Goal: Task Accomplishment & Management: Manage account settings

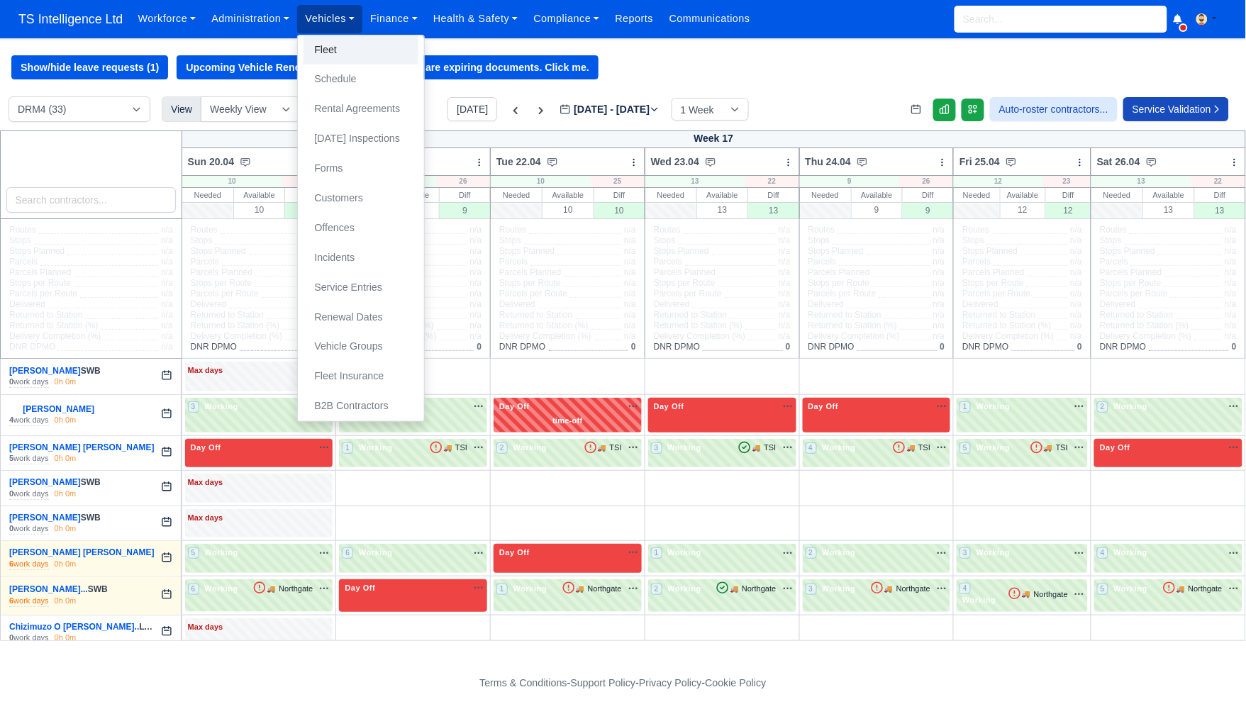
click at [332, 46] on link "Fleet" at bounding box center [360, 50] width 115 height 30
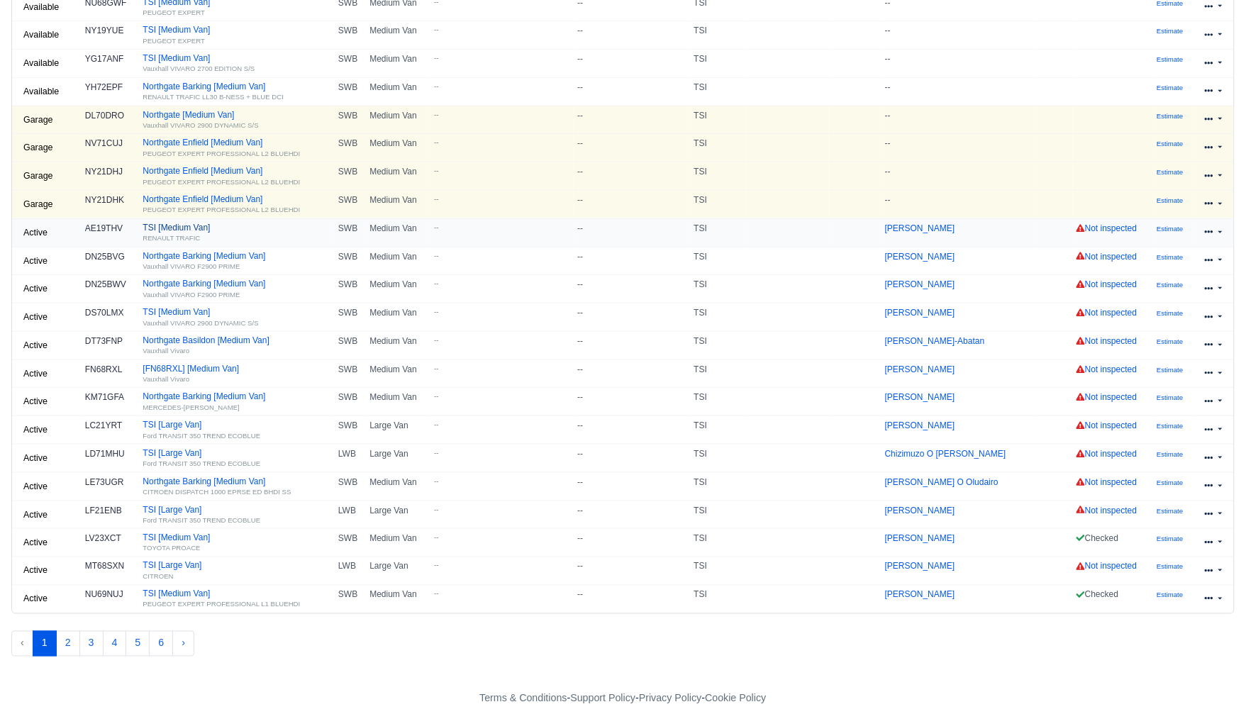
scroll to position [272, 0]
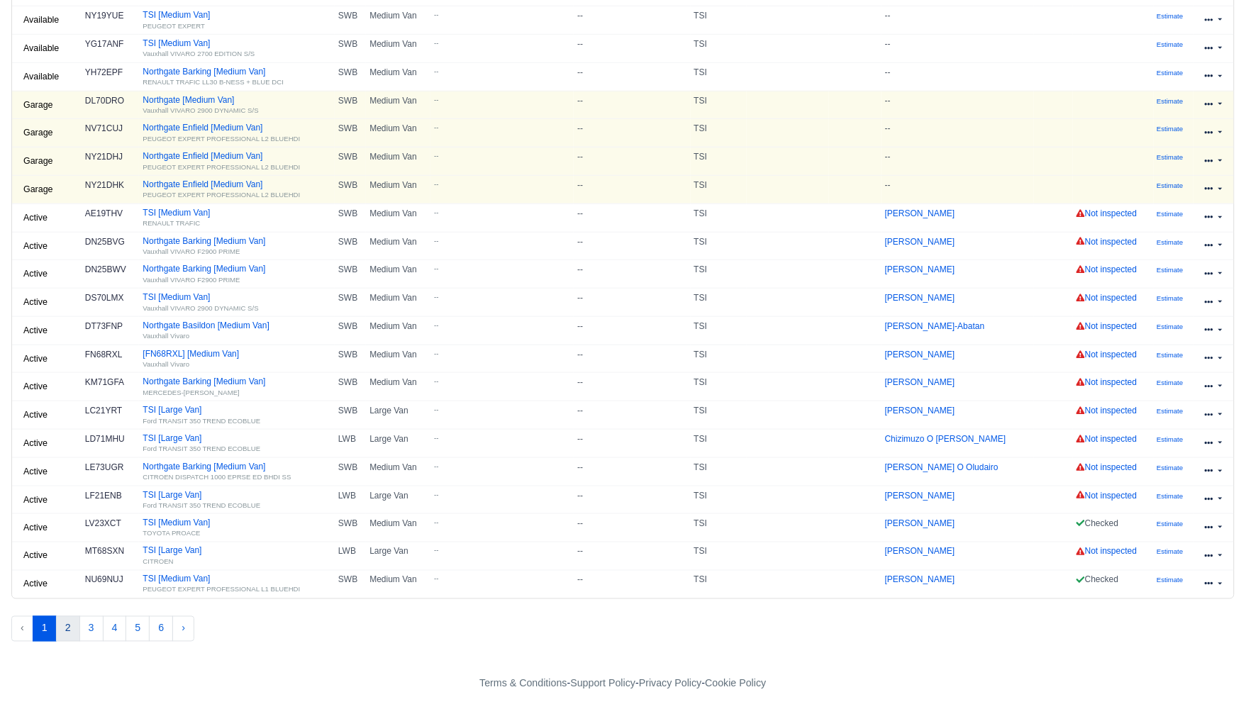
click at [67, 629] on button "2" at bounding box center [68, 629] width 24 height 26
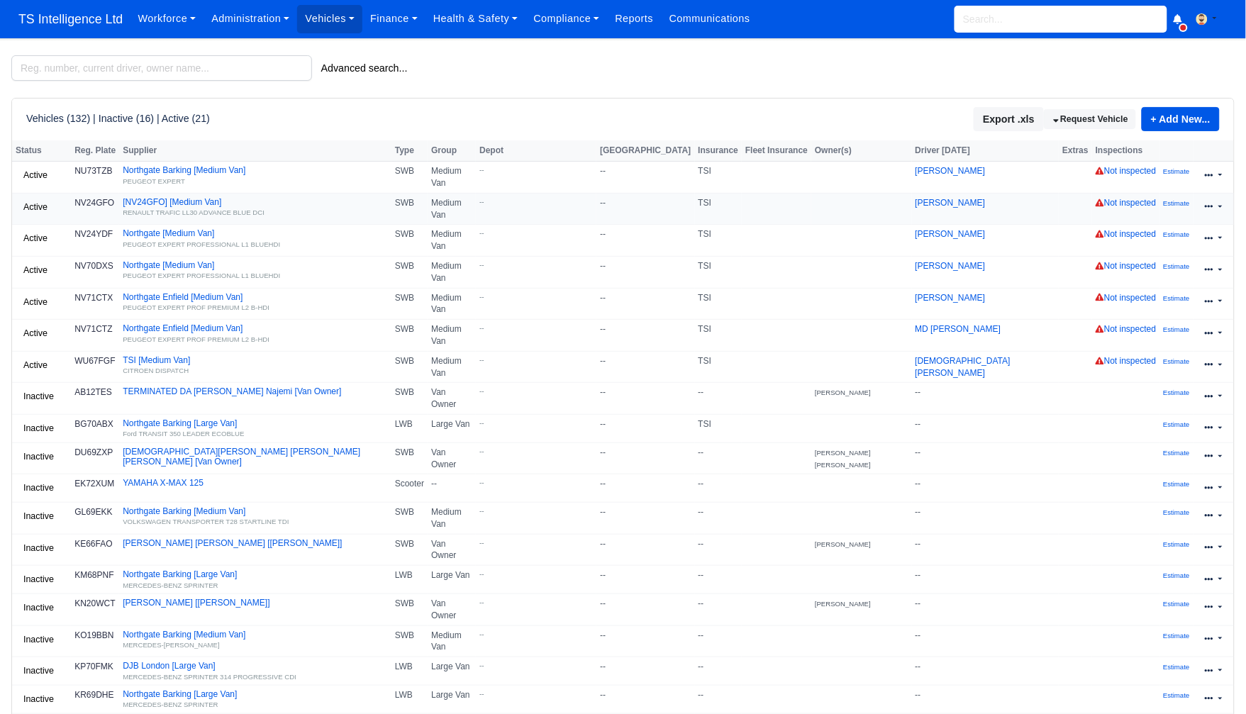
click at [1210, 203] on icon at bounding box center [1209, 206] width 9 height 9
click at [1163, 247] on link "Edit" at bounding box center [1167, 252] width 126 height 20
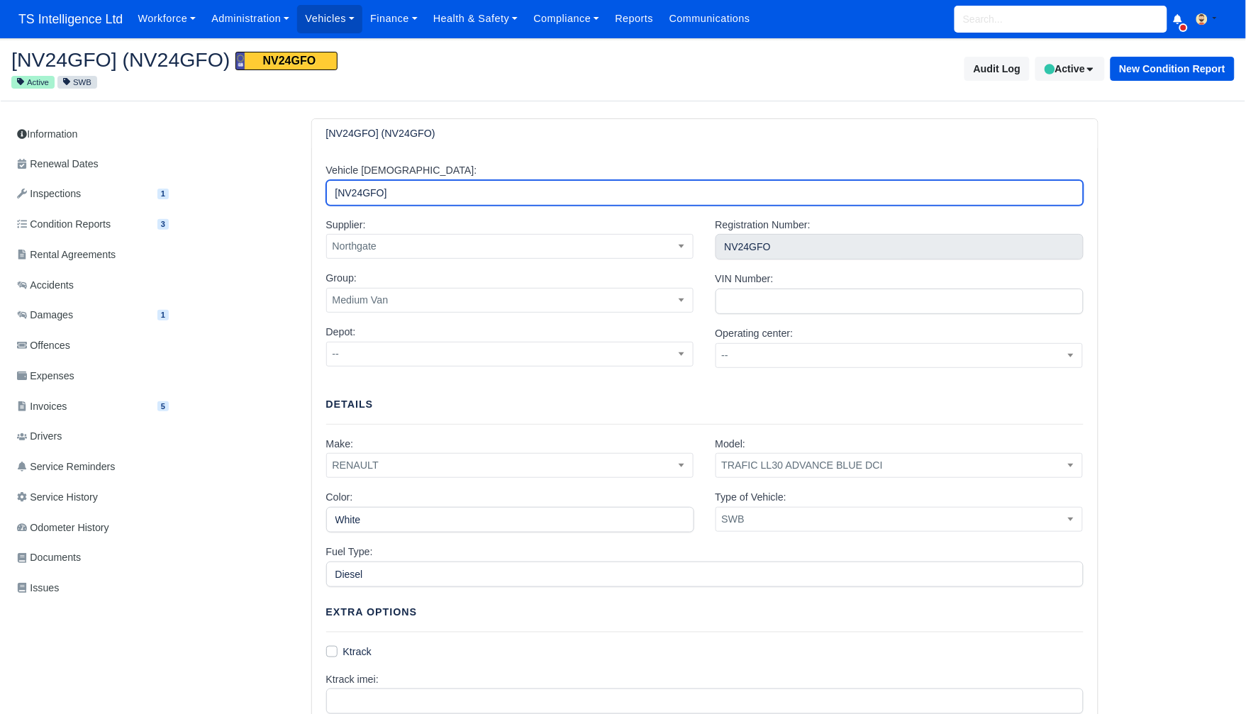
click at [333, 196] on input "[NV24GFO]" at bounding box center [704, 193] width 757 height 26
drag, startPoint x: 419, startPoint y: 194, endPoint x: 542, endPoint y: 194, distance: 122.7
click at [542, 194] on input "Northgate Barking [NV24GFO]" at bounding box center [704, 193] width 757 height 26
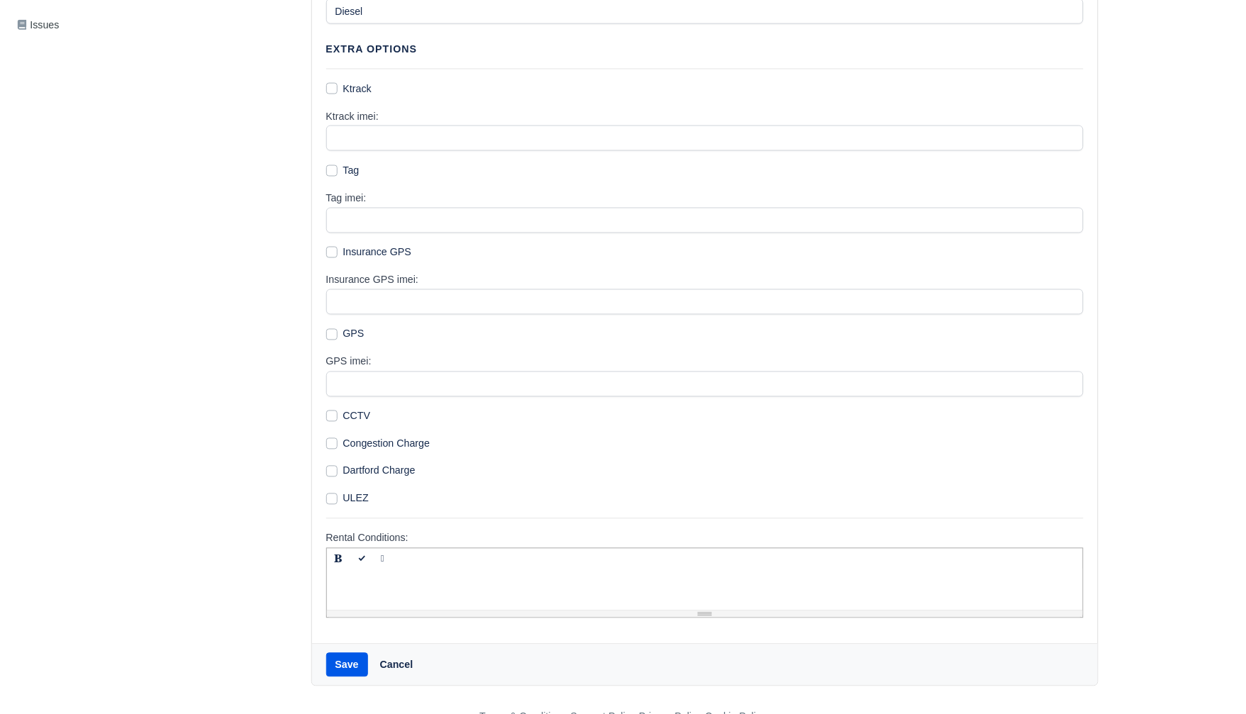
scroll to position [598, 0]
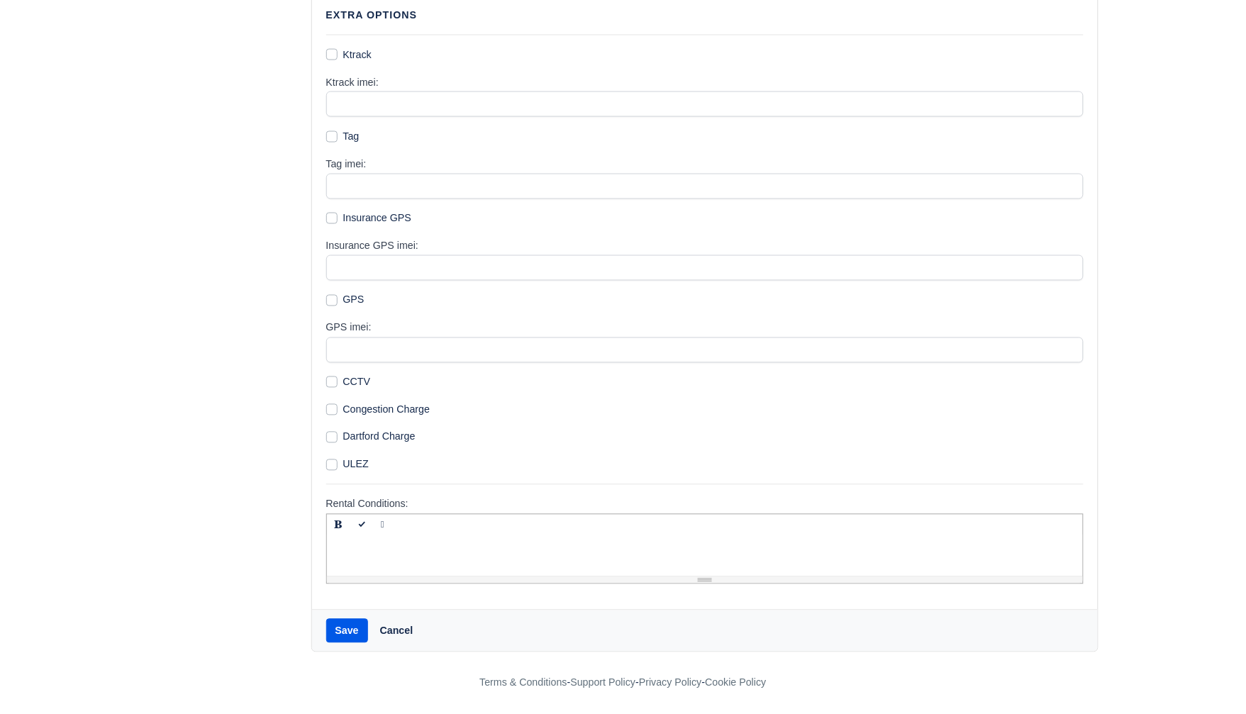
type input "Northgate Barking"
click at [345, 631] on button "Save" at bounding box center [347, 631] width 42 height 24
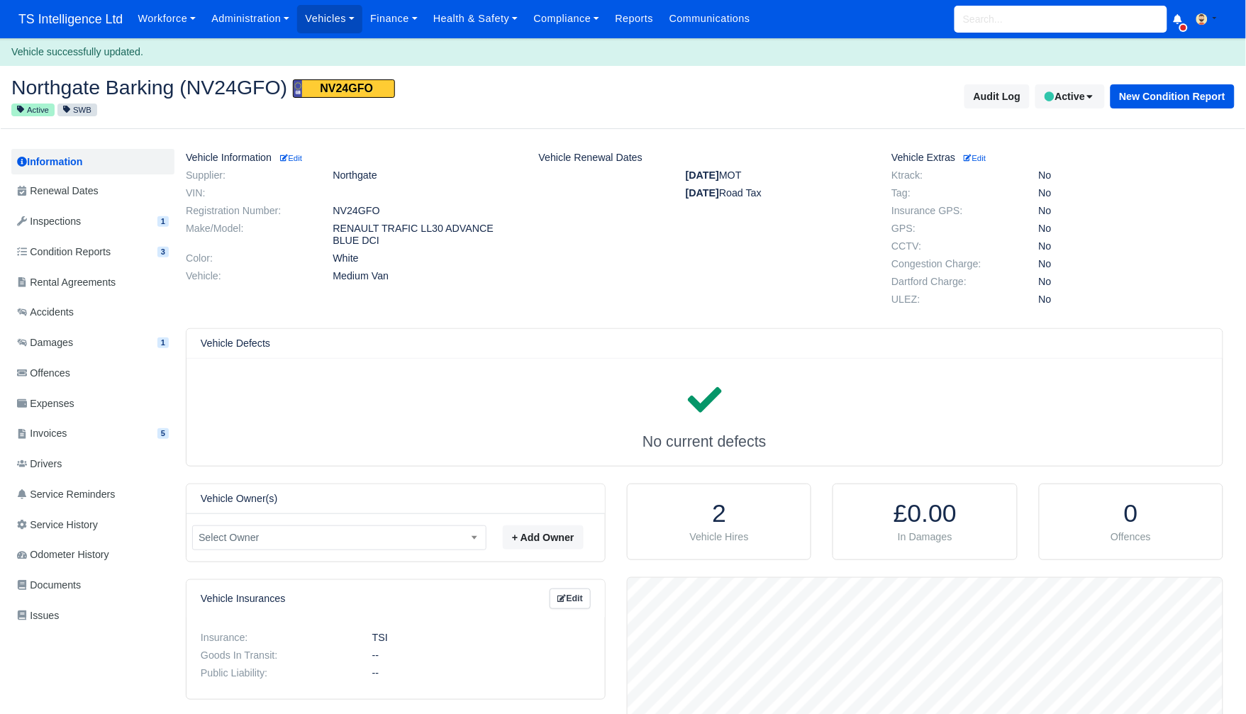
scroll to position [142, 596]
click at [341, 21] on link "Vehicles" at bounding box center [329, 19] width 65 height 28
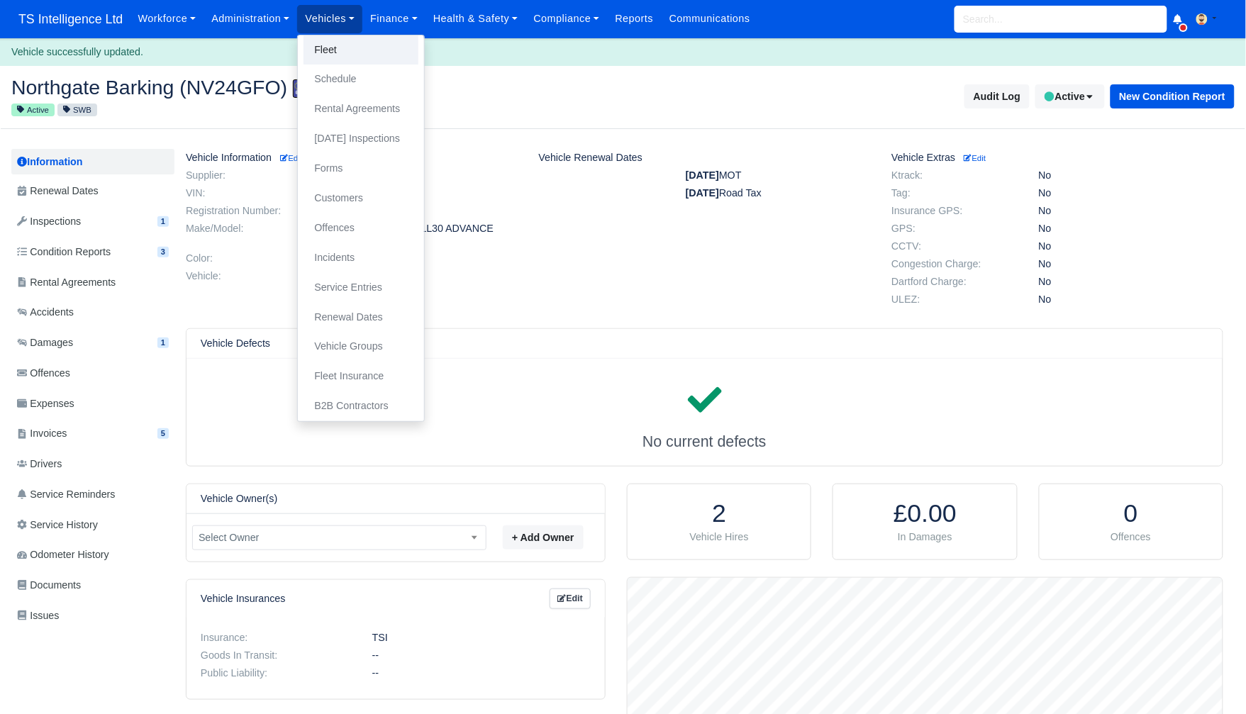
click at [339, 45] on link "Fleet" at bounding box center [360, 50] width 115 height 30
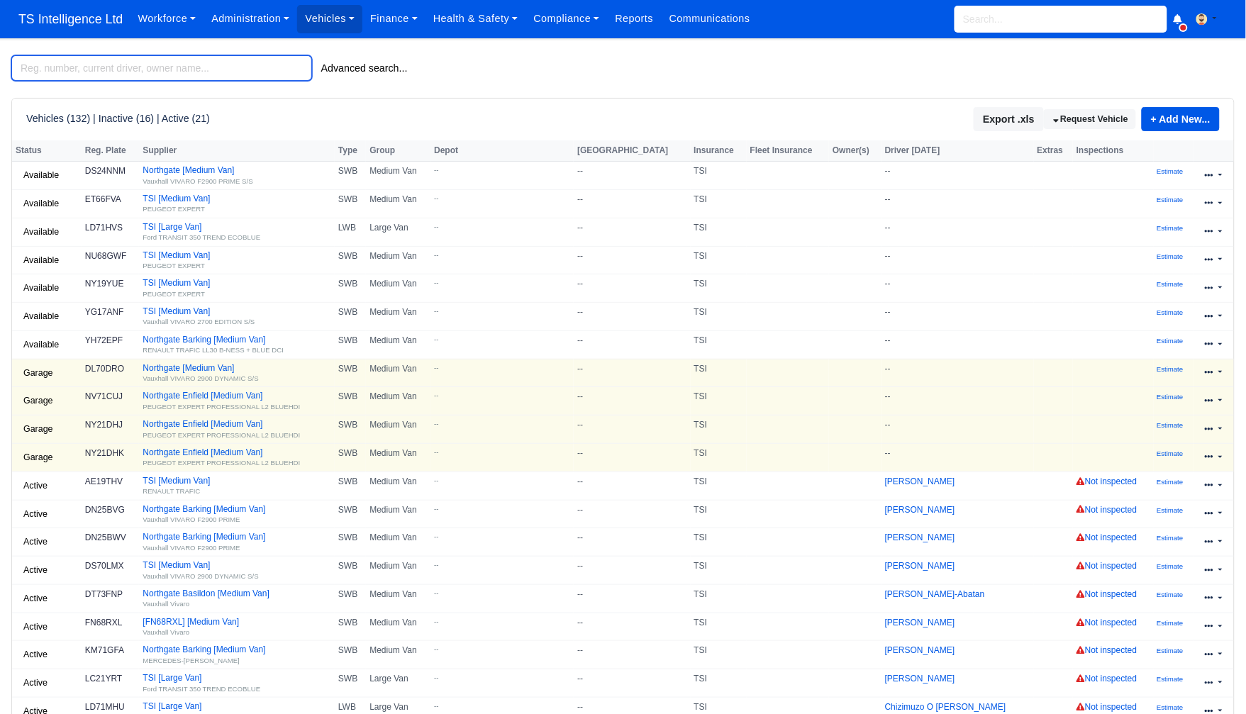
click at [70, 65] on input "search" at bounding box center [161, 68] width 301 height 26
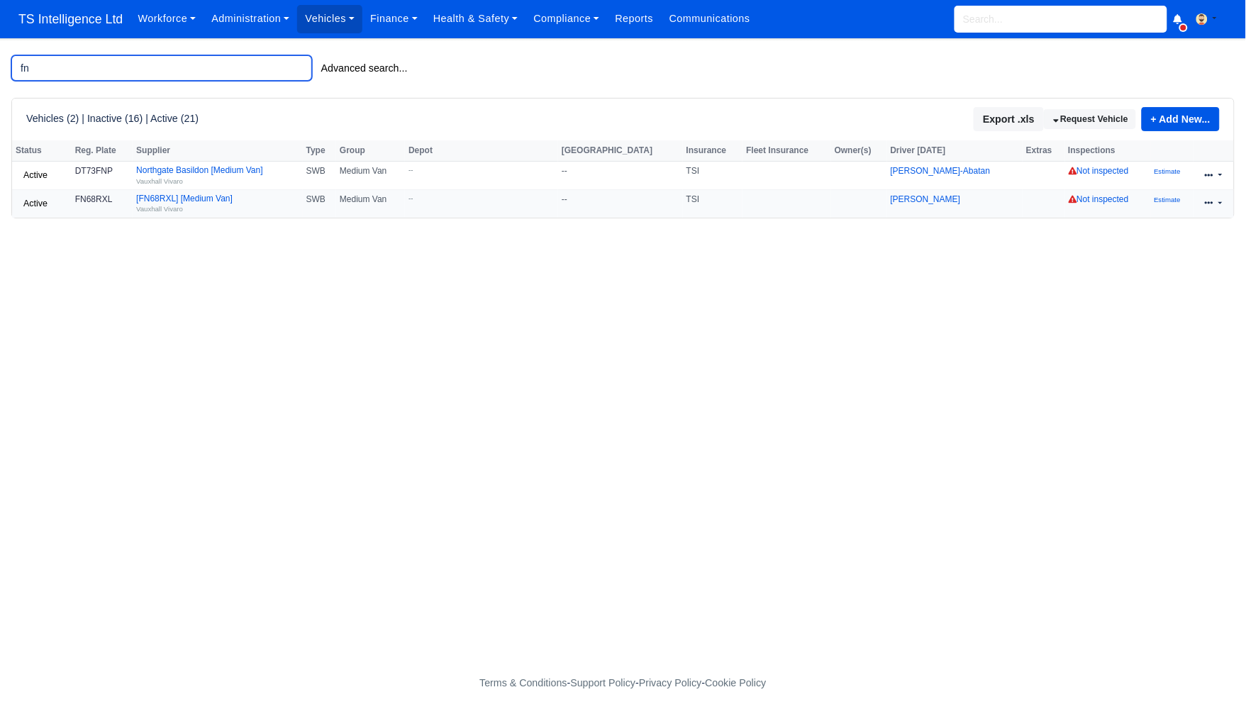
type input "fn"
click at [1212, 200] on icon at bounding box center [1209, 203] width 9 height 9
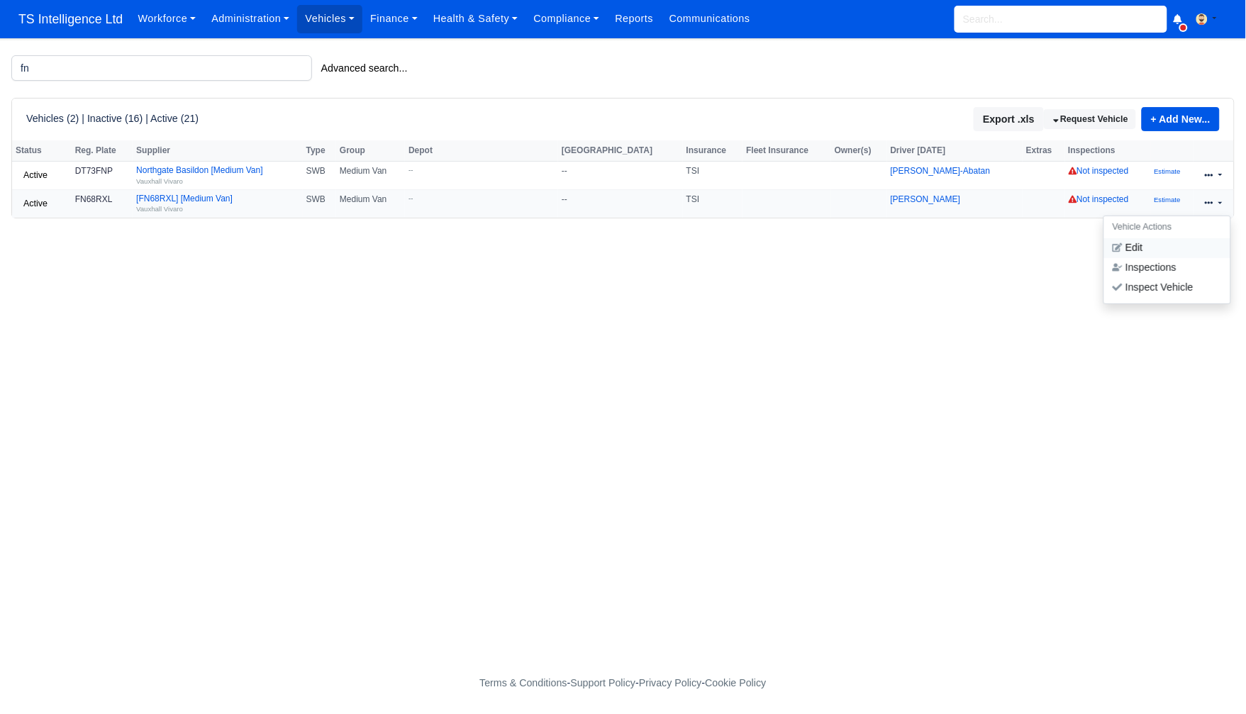
click at [1131, 250] on link "Edit" at bounding box center [1167, 248] width 126 height 20
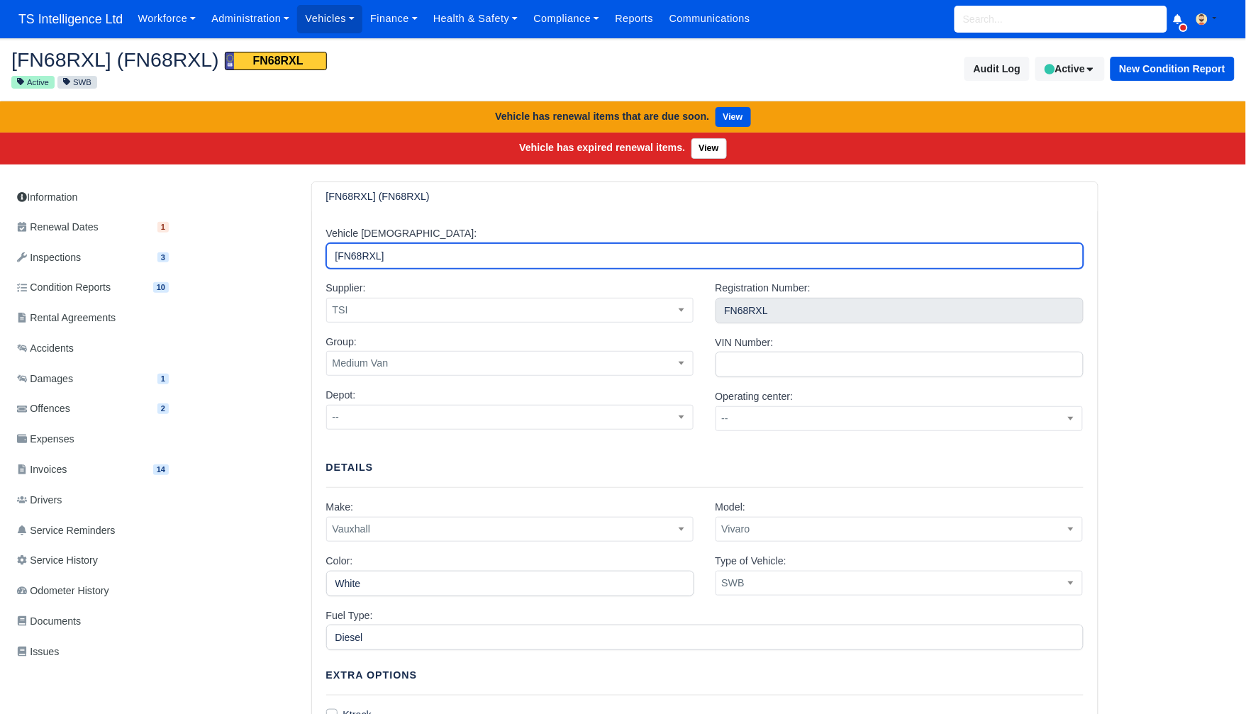
drag, startPoint x: 411, startPoint y: 256, endPoint x: 318, endPoint y: 250, distance: 93.1
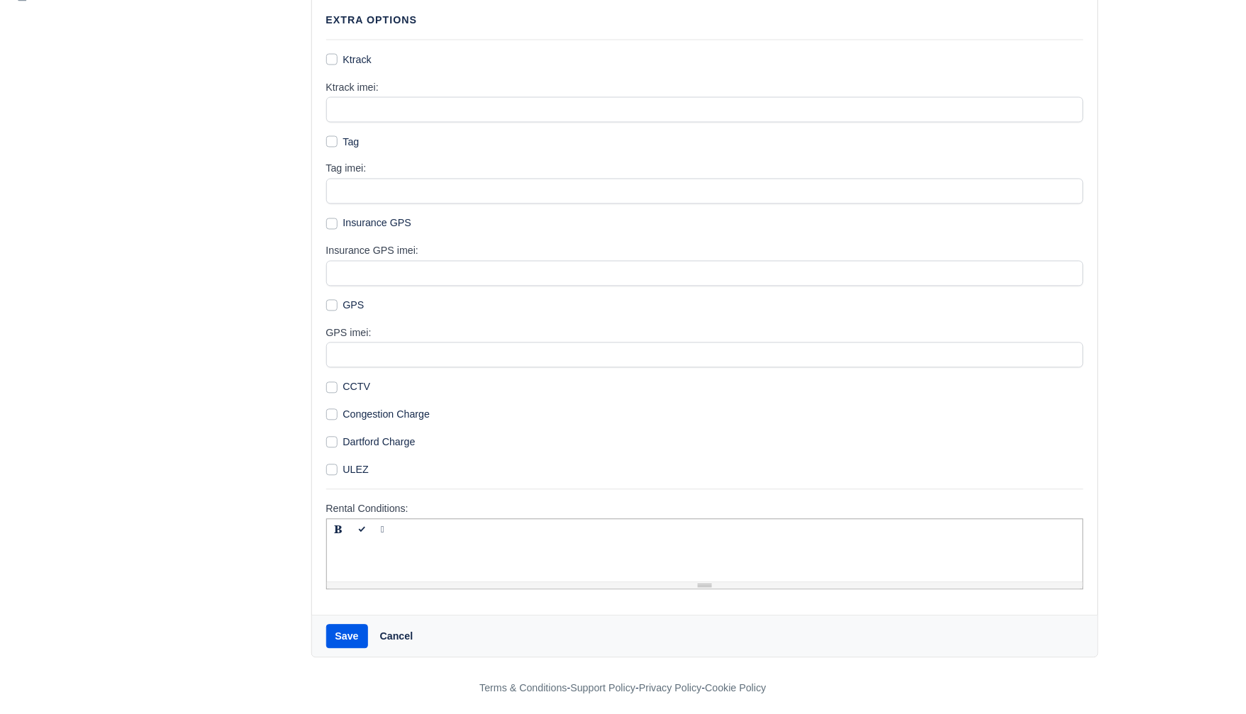
scroll to position [662, 0]
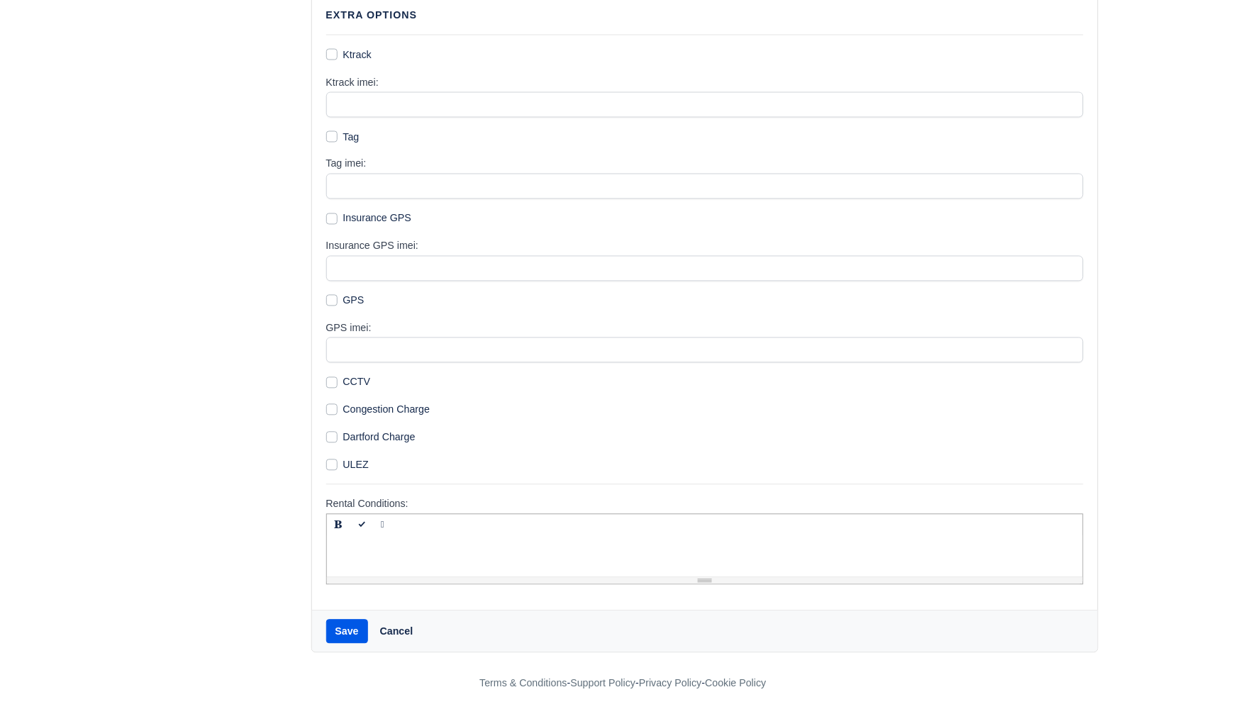
type input "TSI"
click at [345, 623] on button "Save" at bounding box center [347, 632] width 42 height 24
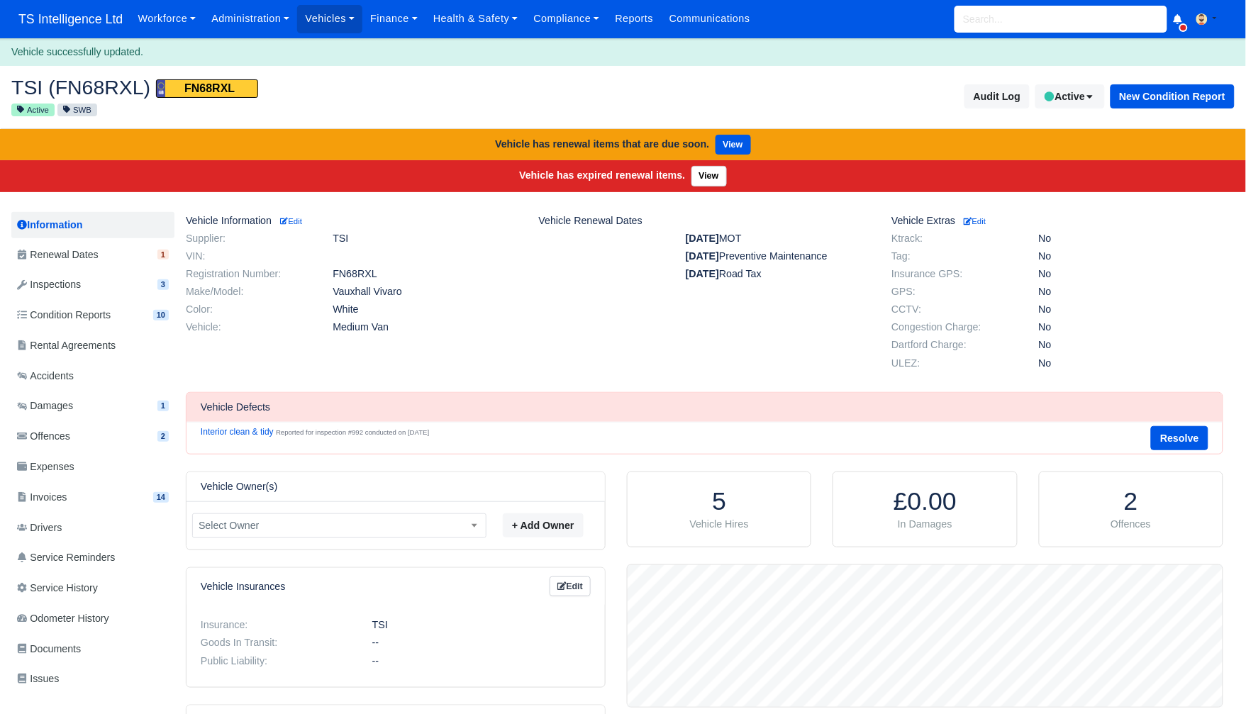
scroll to position [142, 596]
click at [327, 23] on link "Vehicles" at bounding box center [329, 19] width 65 height 28
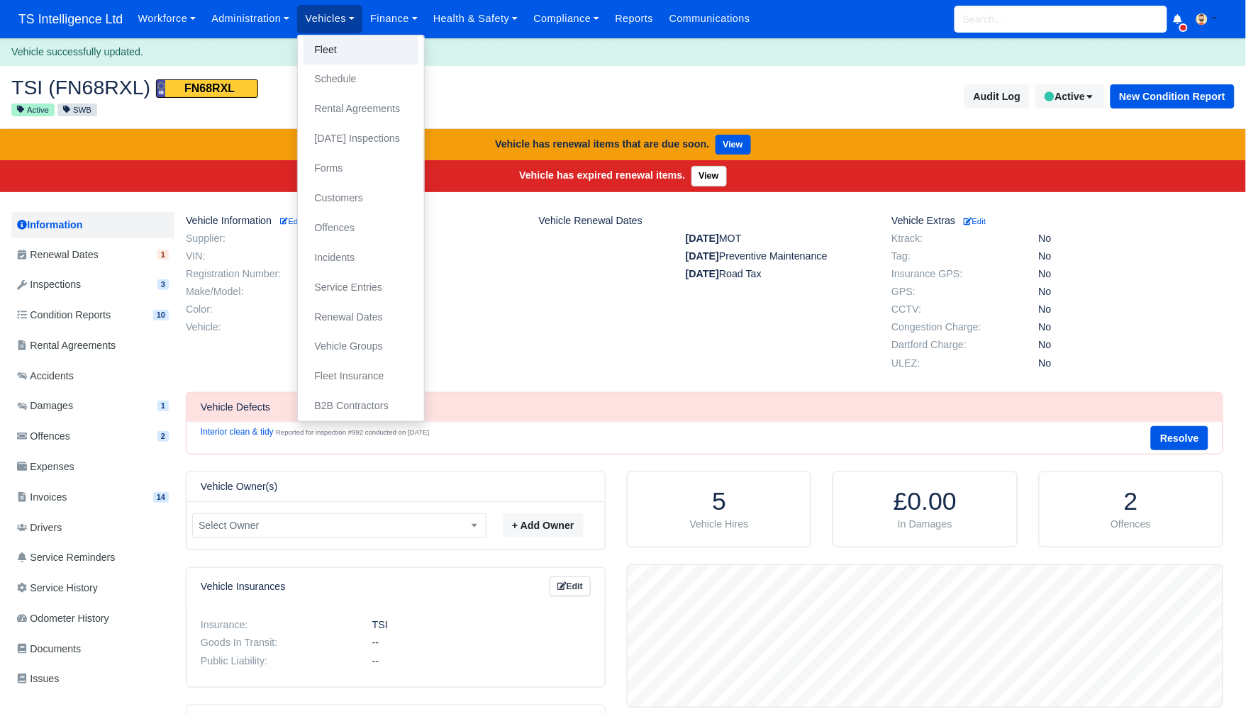
click at [330, 52] on link "Fleet" at bounding box center [360, 50] width 115 height 30
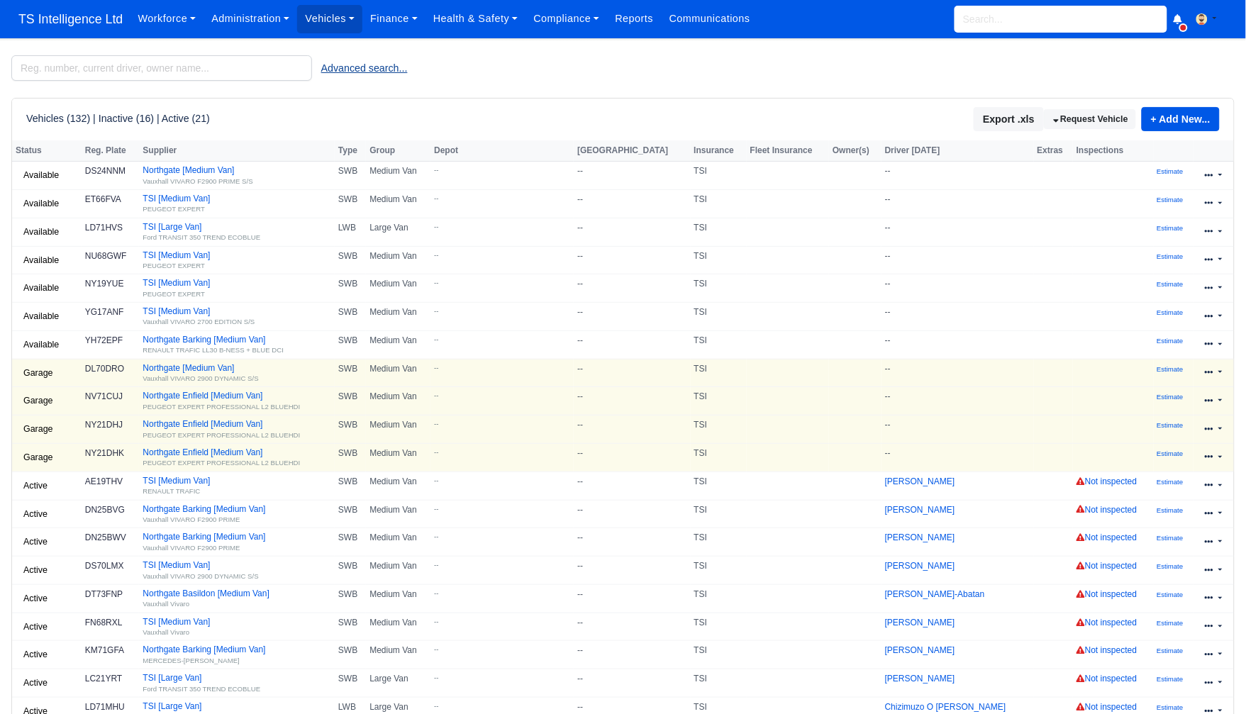
click at [379, 67] on button "Advanced search..." at bounding box center [364, 68] width 105 height 24
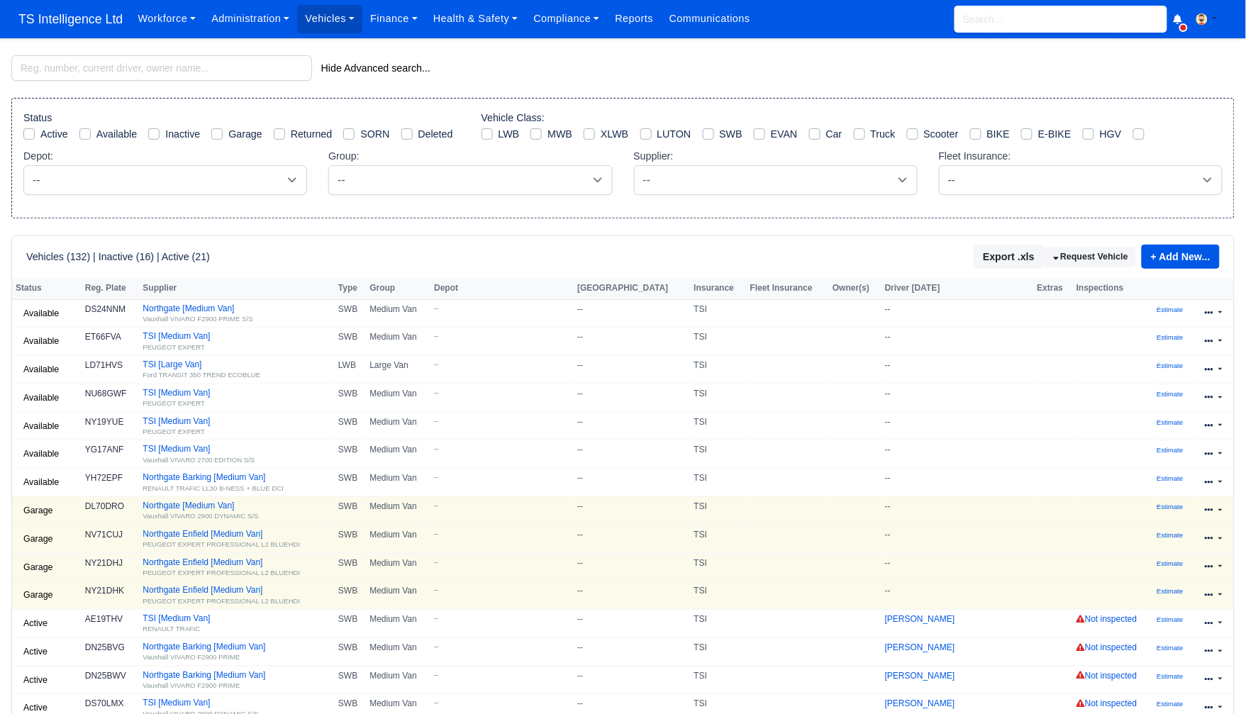
click at [38, 135] on div "Active" at bounding box center [45, 134] width 45 height 16
click at [40, 135] on label "Active" at bounding box center [54, 134] width 28 height 16
click at [23, 135] on input "Active" at bounding box center [28, 131] width 11 height 11
checkbox input "true"
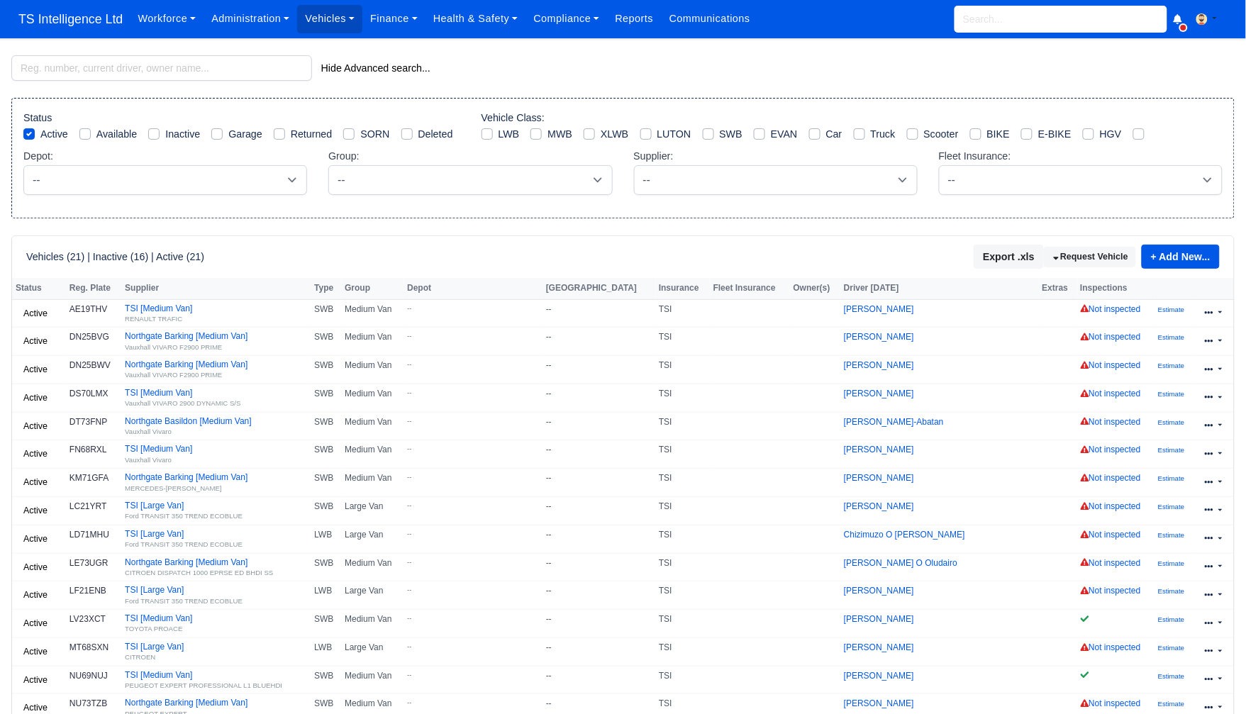
click at [96, 134] on label "Available" at bounding box center [116, 134] width 41 height 16
click at [87, 134] on input "Available" at bounding box center [84, 131] width 11 height 11
checkbox input "true"
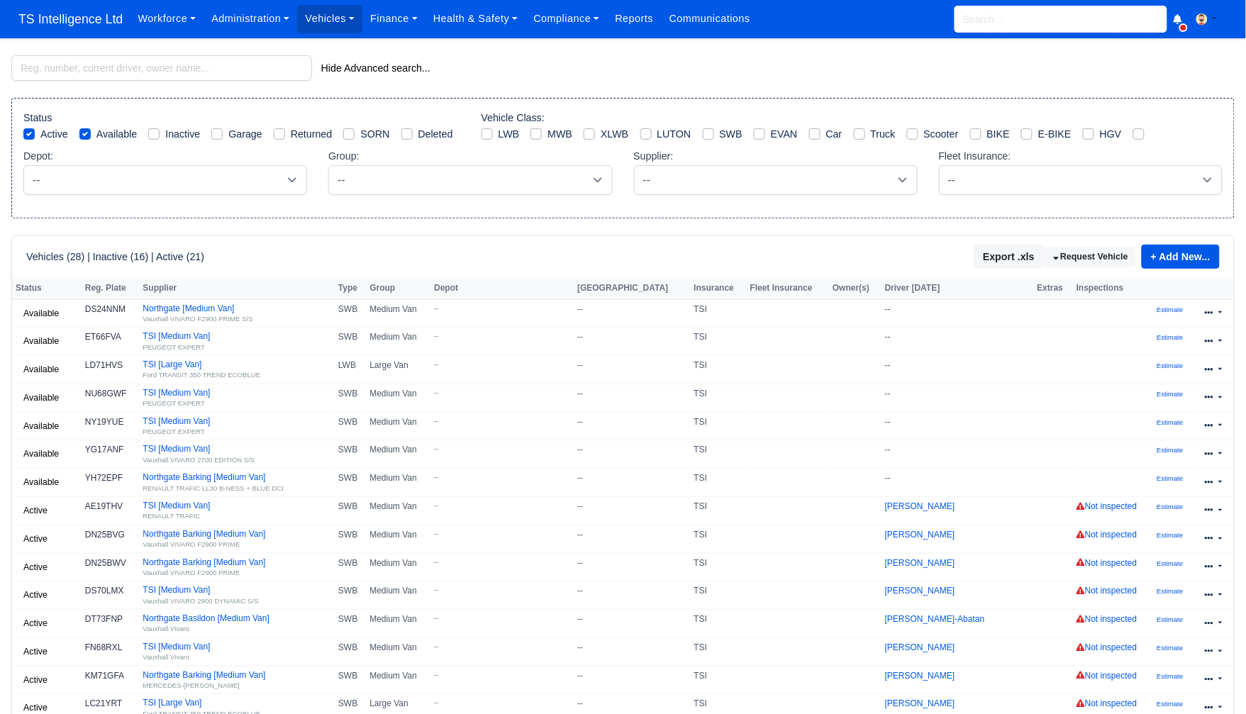
click at [228, 135] on label "Garage" at bounding box center [244, 134] width 33 height 16
click at [213, 135] on input "Garage" at bounding box center [216, 131] width 11 height 11
checkbox input "true"
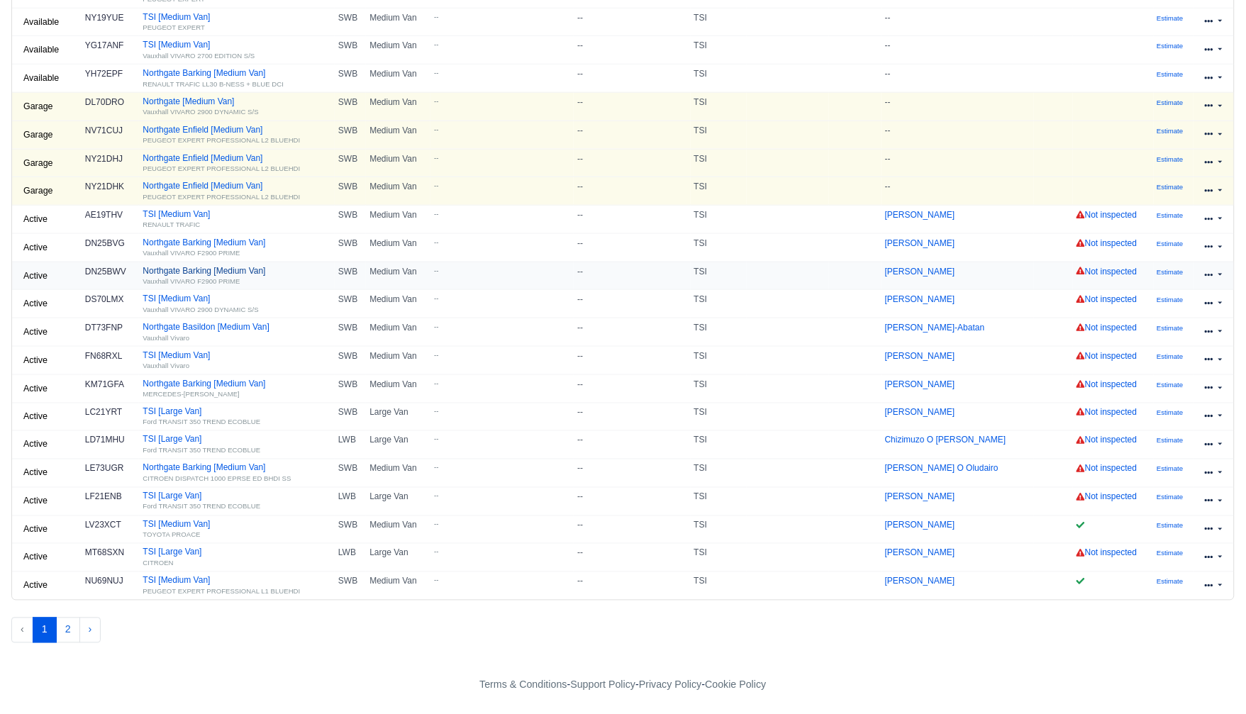
scroll to position [410, 0]
click at [72, 631] on button "2" at bounding box center [68, 628] width 24 height 26
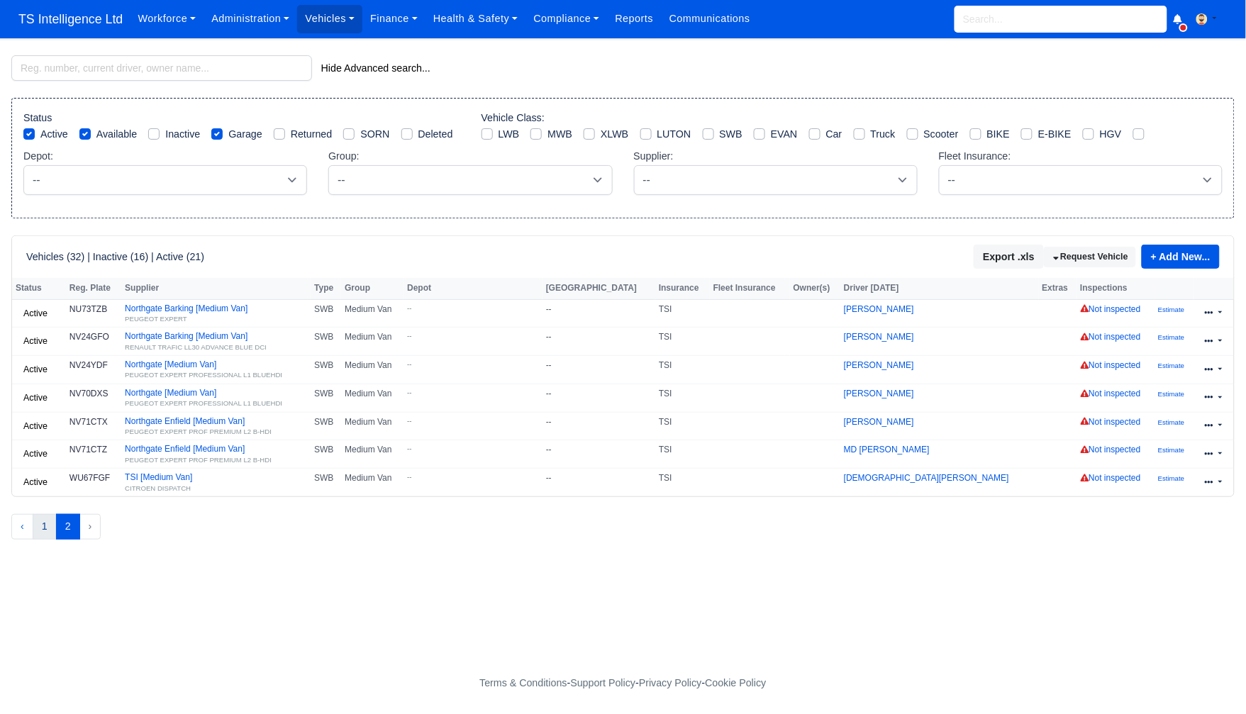
click at [48, 535] on button "1" at bounding box center [45, 527] width 24 height 26
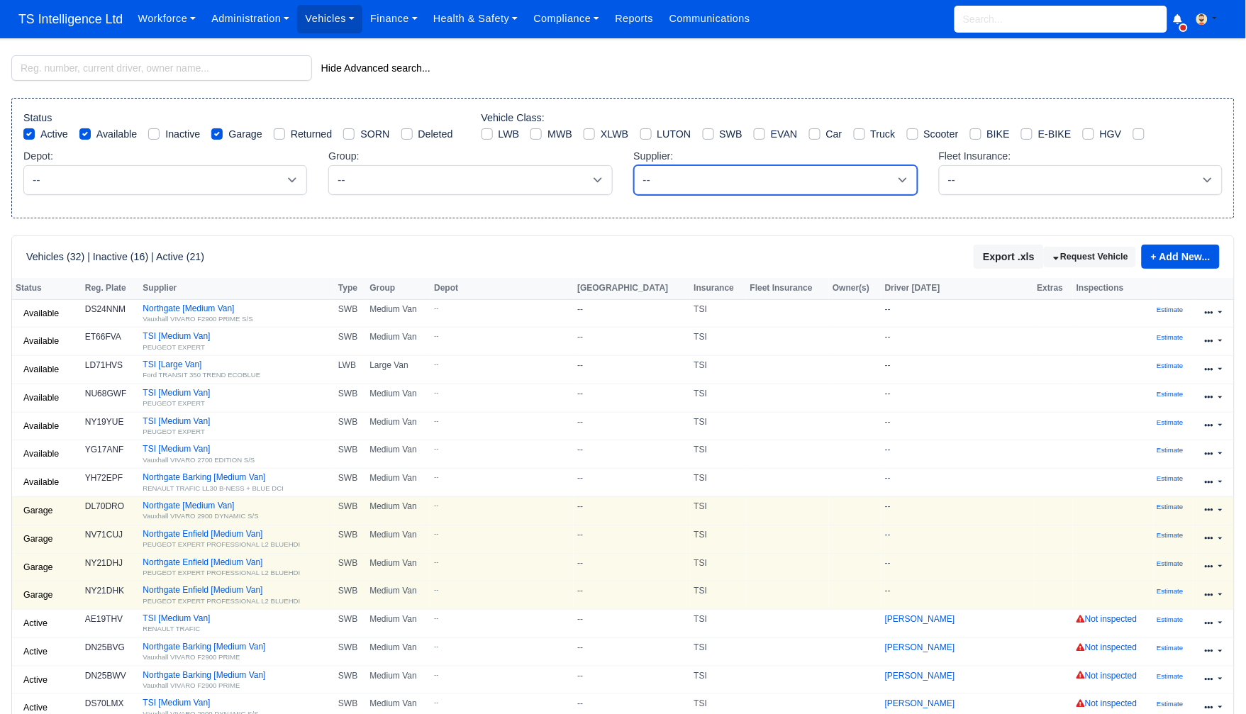
click at [701, 178] on select "-- BFS DJB Imperial K&K [GEOGRAPHIC_DATA] Thrifty TSI" at bounding box center [776, 180] width 284 height 30
select select "4"
click at [634, 165] on select "-- BFS DJB Imperial K&K [GEOGRAPHIC_DATA] Thrifty TSI" at bounding box center [776, 180] width 284 height 30
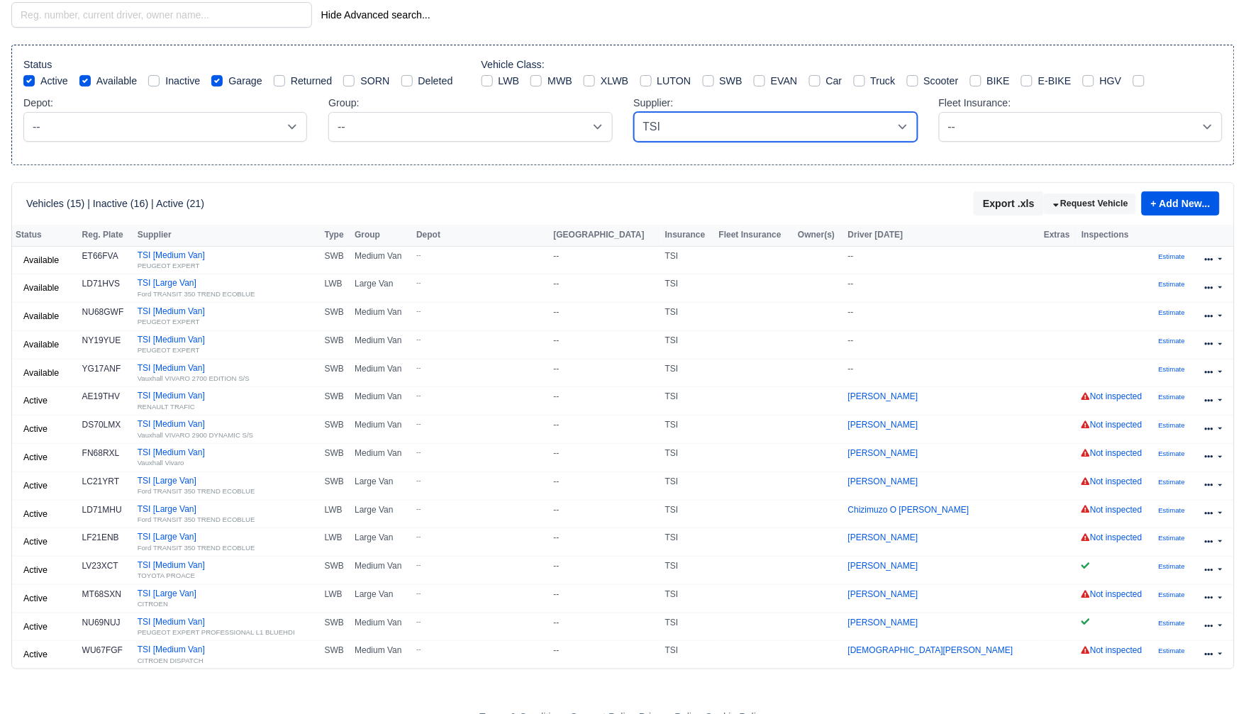
scroll to position [78, 0]
